Goal: Share content: Share content

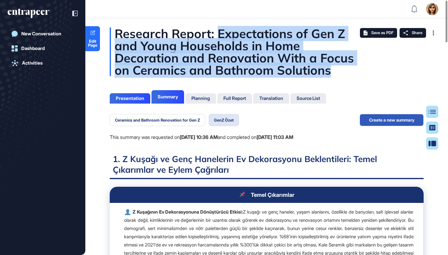
drag, startPoint x: 220, startPoint y: 34, endPoint x: 335, endPoint y: 69, distance: 120.3
click at [335, 69] on div "Research Report: Expectations of Gen Z and Young Households in Home Decoration …" at bounding box center [267, 51] width 314 height 49
copy div "Expectations of Gen Z and Young Households in Home Decoration and Renovation Wi…"
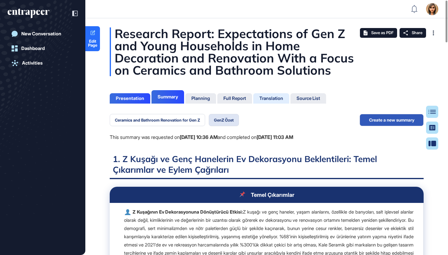
click at [282, 99] on div "Translation" at bounding box center [271, 98] width 24 height 5
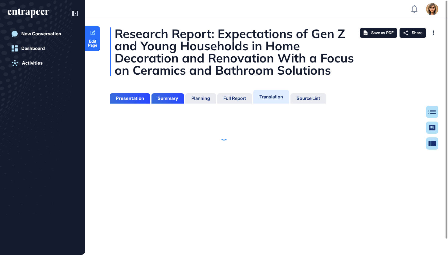
scroll to position [3, 0]
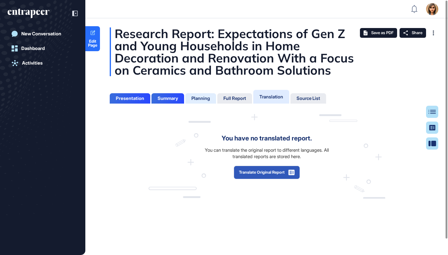
click at [196, 100] on div "Planning" at bounding box center [200, 98] width 19 height 5
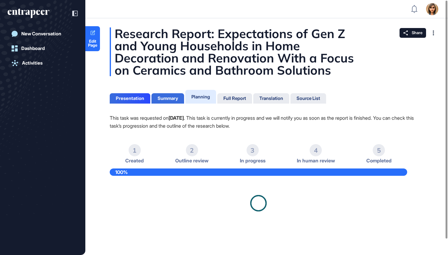
click at [167, 102] on div "Summary" at bounding box center [167, 98] width 33 height 10
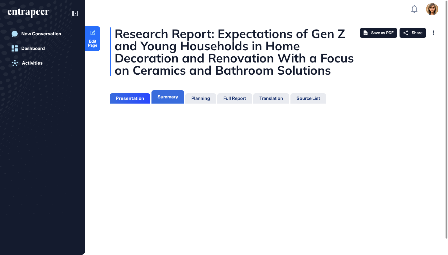
scroll to position [3, 0]
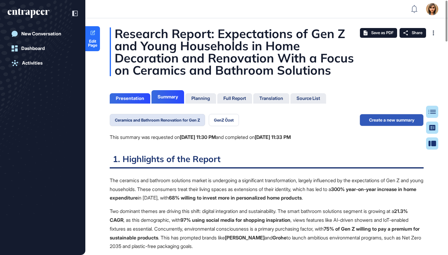
scroll to position [0, 0]
click at [226, 121] on button "GenZ Özet" at bounding box center [224, 120] width 30 height 12
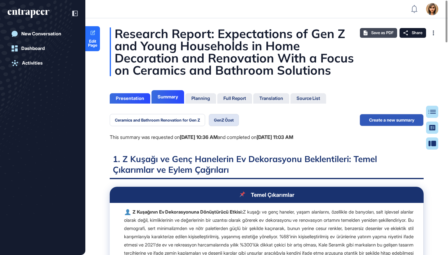
click at [379, 32] on span "Save as PDF" at bounding box center [382, 32] width 22 height 5
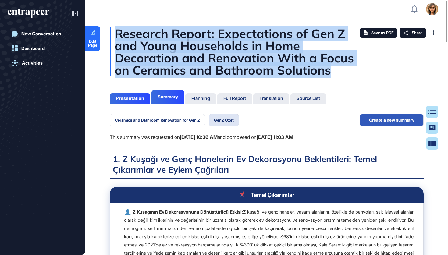
drag, startPoint x: 116, startPoint y: 32, endPoint x: 335, endPoint y: 67, distance: 222.6
click at [335, 67] on div "Research Report: Expectations of Gen Z and Young Households in Home Decoration …" at bounding box center [267, 51] width 314 height 49
copy div "Research Report: Expectations of Gen Z and Young Households in Home Decoration …"
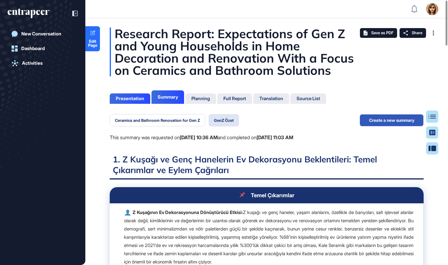
scroll to position [3, 0]
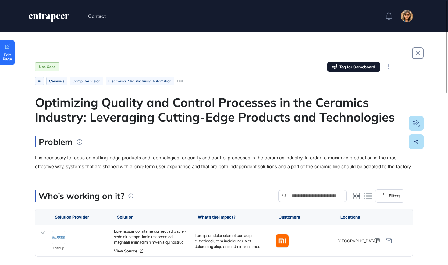
scroll to position [0, 0]
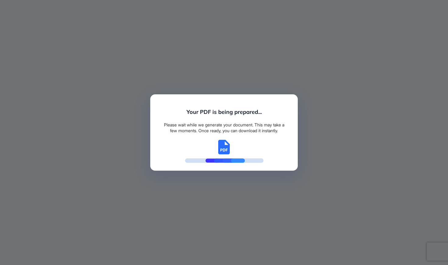
scroll to position [3, 0]
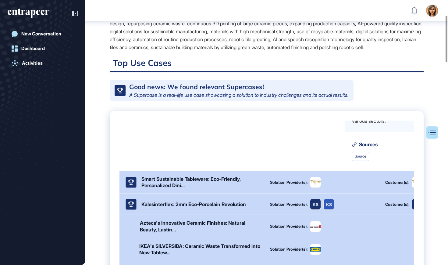
scroll to position [137, 0]
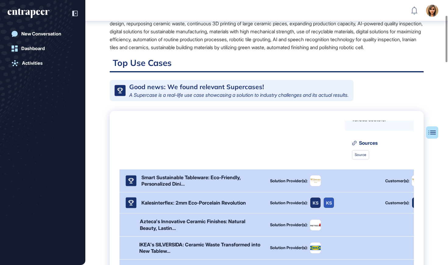
click at [180, 187] on div "Smart Sustainable Tableware: Eco-Friendly, Personalized Dini..." at bounding box center [201, 180] width 121 height 13
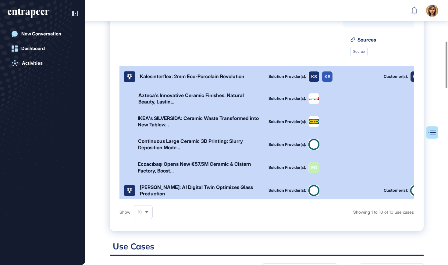
scroll to position [280, 1]
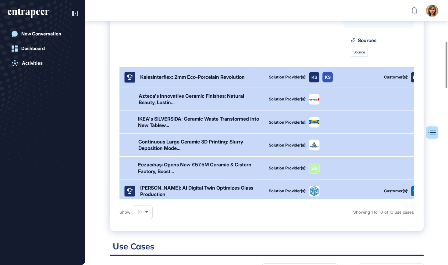
click at [195, 83] on div "Kalesinterflex: 2mm Eco-Porcelain Revolution" at bounding box center [192, 77] width 137 height 11
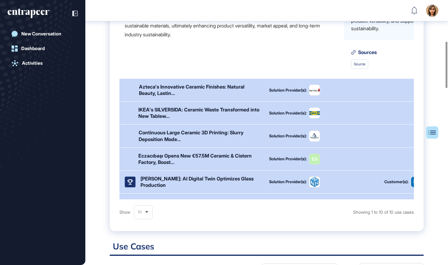
scroll to position [438, 0]
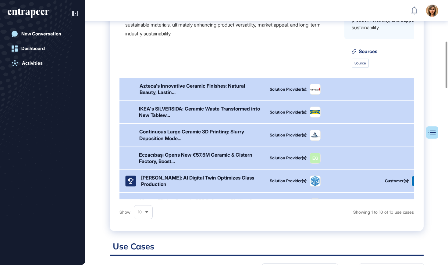
click at [188, 95] on div "Azteca's Innovative Ceramic Finishes: Natural Beauty, Lastin..." at bounding box center [201, 89] width 123 height 13
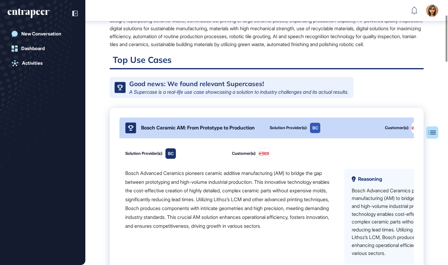
scroll to position [0, 0]
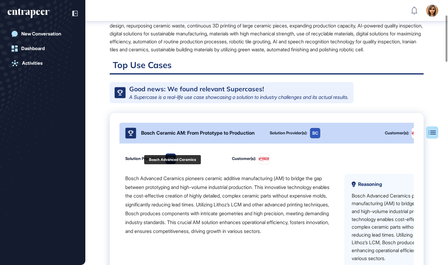
click at [171, 162] on div "BC" at bounding box center [171, 158] width 6 height 6
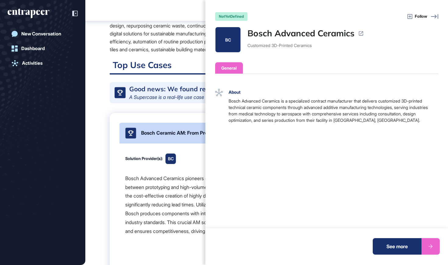
click at [158, 107] on div "notYetDefined Follow BC Bosch Advanced Ceramics Customized 3D-Printed Ceramics …" at bounding box center [224, 132] width 448 height 265
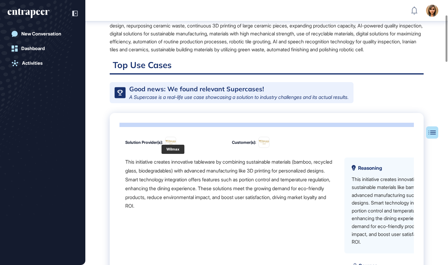
click at [172, 147] on img at bounding box center [171, 142] width 10 height 10
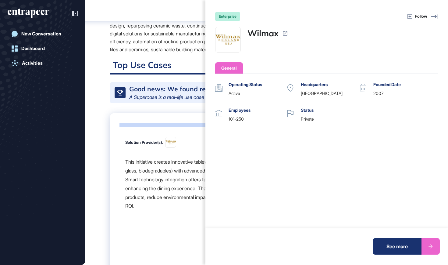
click at [285, 32] on icon at bounding box center [285, 33] width 6 height 6
click at [178, 59] on div "enterprise Follow Wilmax General Operating Status active Headquarters United St…" at bounding box center [224, 132] width 448 height 265
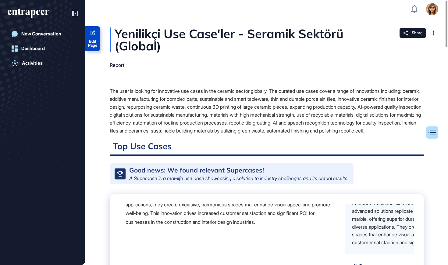
click at [91, 42] on span "Edit Page" at bounding box center [92, 43] width 15 height 8
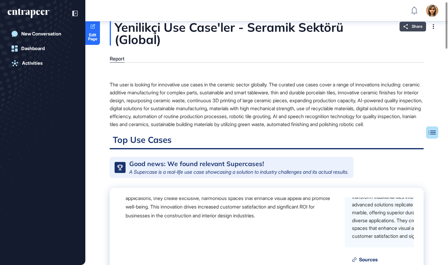
click at [402, 29] on div "Share" at bounding box center [413, 27] width 27 height 10
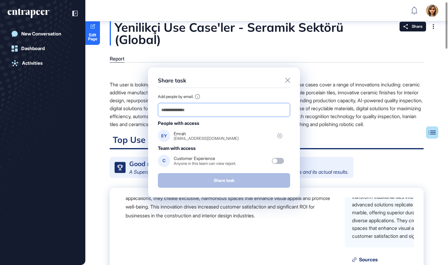
click at [274, 108] on input "email" at bounding box center [224, 109] width 127 height 9
paste input "**********"
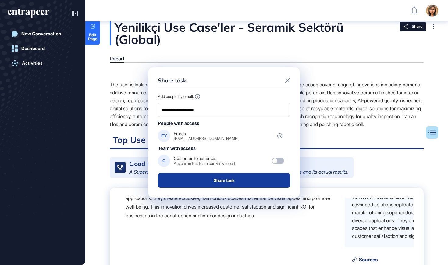
type input "**********"
click at [234, 182] on button "Share task" at bounding box center [224, 180] width 132 height 15
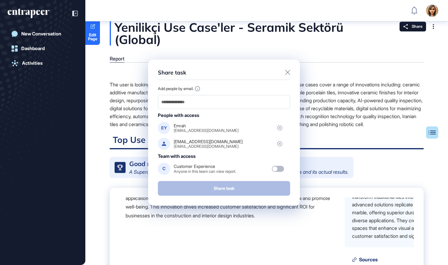
click at [287, 75] on icon at bounding box center [287, 72] width 5 height 5
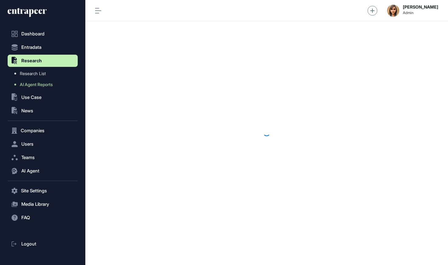
scroll to position [0, 0]
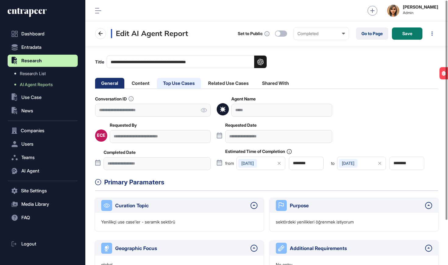
click at [174, 87] on li "Top Use Cases" at bounding box center [179, 83] width 44 height 11
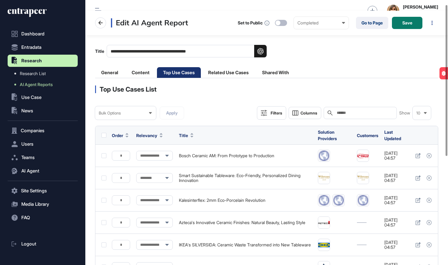
scroll to position [55, 0]
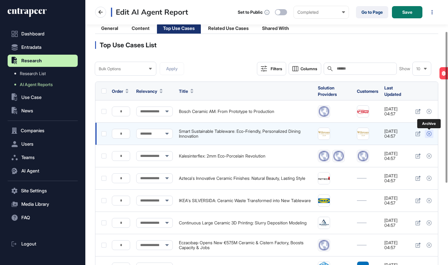
click at [431, 135] on icon at bounding box center [429, 133] width 5 height 5
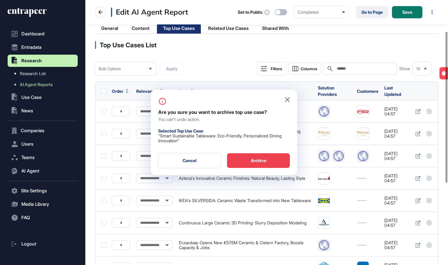
click at [275, 161] on div "Archive" at bounding box center [258, 160] width 63 height 15
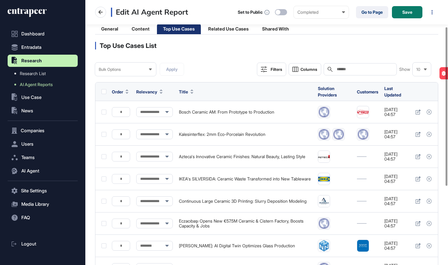
scroll to position [45, 0]
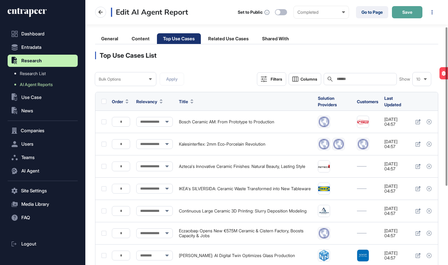
click at [414, 12] on button "Save" at bounding box center [407, 12] width 30 height 12
click at [381, 15] on link "Go to Page" at bounding box center [372, 12] width 32 height 12
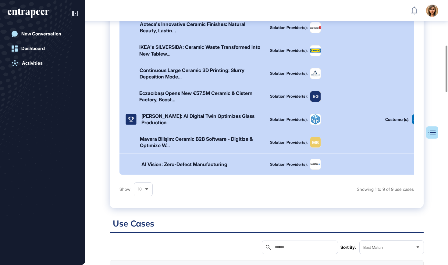
scroll to position [146, 0]
click at [239, 103] on div "Eczacıbaşı Opens New €57.5M Ceramic & Cistern Factory, Boost..." at bounding box center [200, 96] width 123 height 13
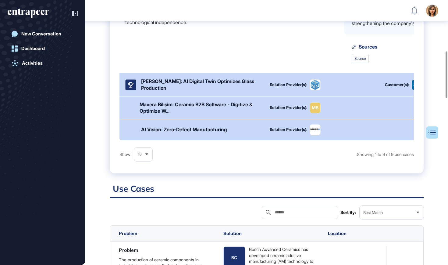
scroll to position [293, 0]
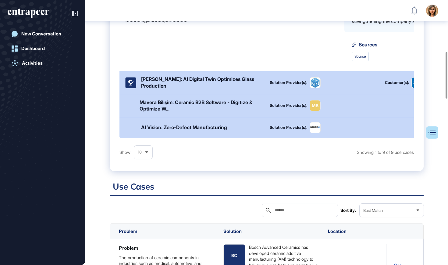
click at [228, 134] on div "AI Vision: Zero-Defect Manufacturing Solution Provider(s):" at bounding box center [309, 127] width 381 height 21
click at [226, 130] on div "AI Vision: Zero-Defect Manufacturing" at bounding box center [184, 127] width 86 height 6
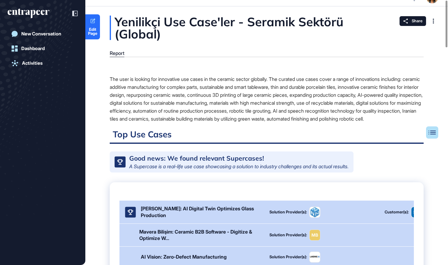
scroll to position [0, 0]
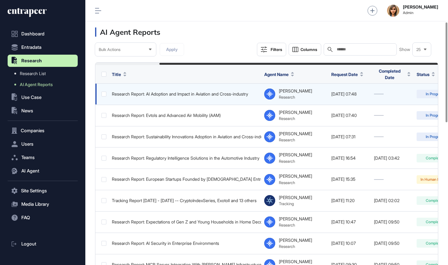
scroll to position [0, 79]
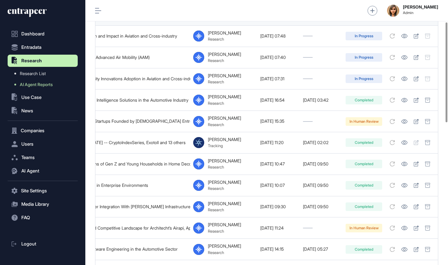
click at [14, 14] on icon at bounding box center [27, 13] width 39 height 10
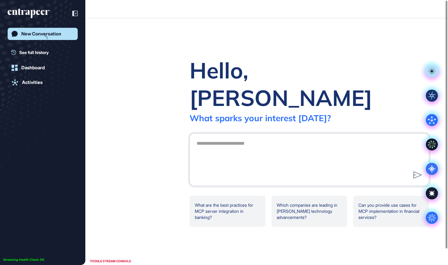
scroll to position [0, 0]
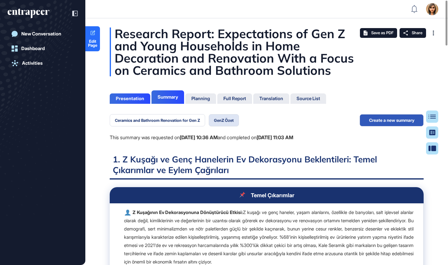
scroll to position [3, 0]
click at [46, 9] on icon "entrapeer-logo" at bounding box center [29, 14] width 42 height 10
